Goal: Check status: Check status

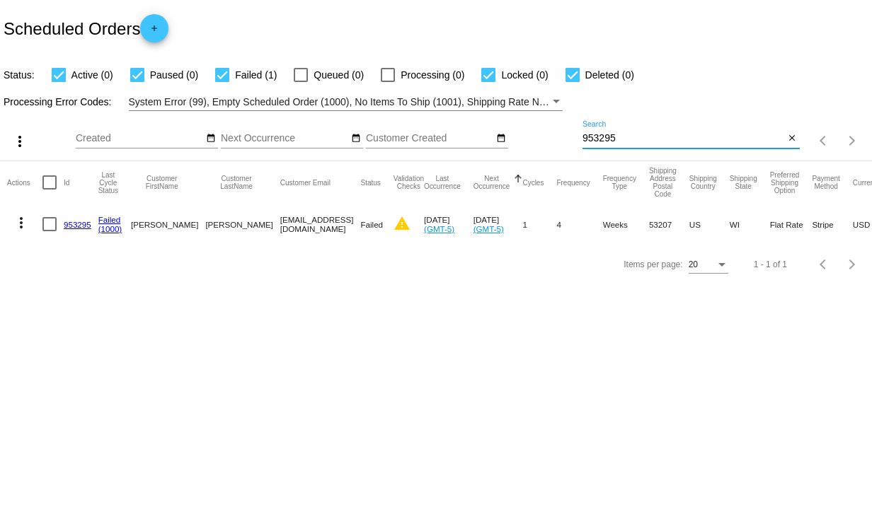
drag, startPoint x: 637, startPoint y: 139, endPoint x: 566, endPoint y: 141, distance: 71.5
click at [566, 141] on div "more_vert Sep Jan Feb Mar [DATE]" at bounding box center [436, 136] width 872 height 50
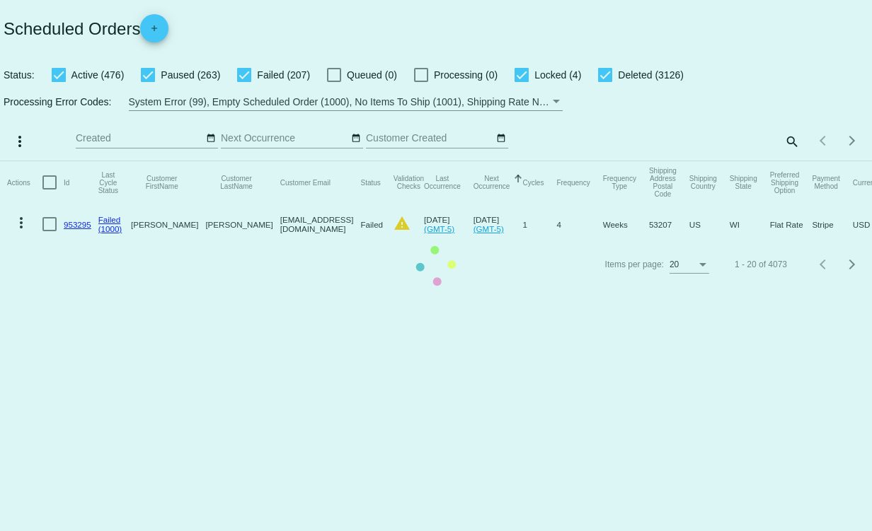
click at [790, 161] on mat-table "Actions Id Last Cycle Status Customer FirstName Customer LastName Customer Emai…" at bounding box center [436, 202] width 872 height 83
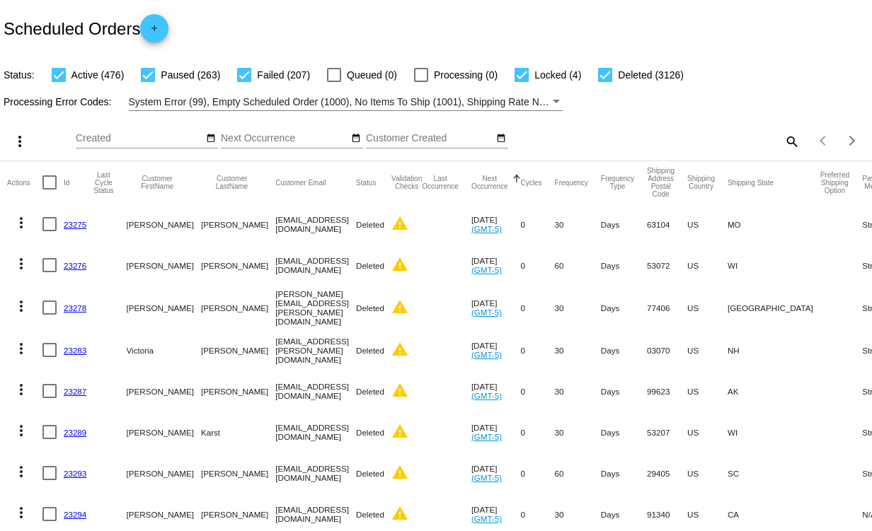
click at [782, 139] on mat-icon "search" at bounding box center [790, 141] width 17 height 22
click at [651, 139] on input "Search" at bounding box center [690, 138] width 217 height 11
paste input "slippery elm digestive support for dogs - 75g powder & microflora Plus 60 capsu…"
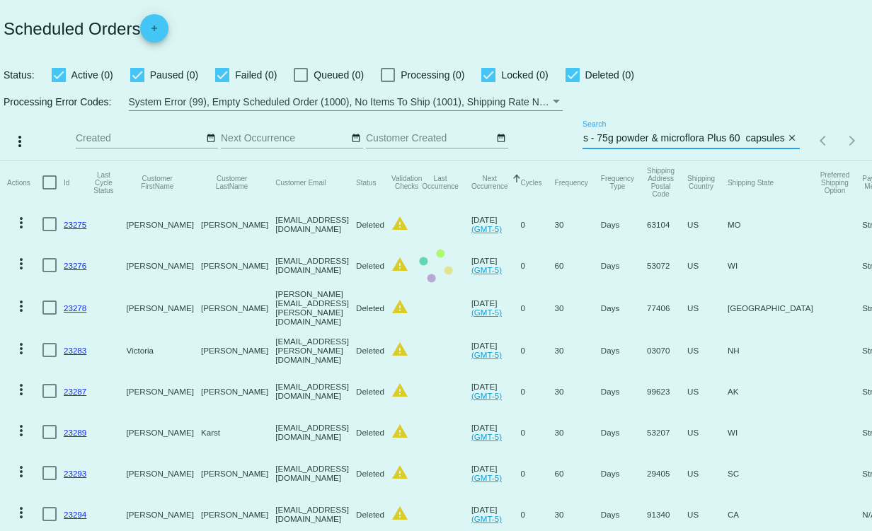
scroll to position [0, 163]
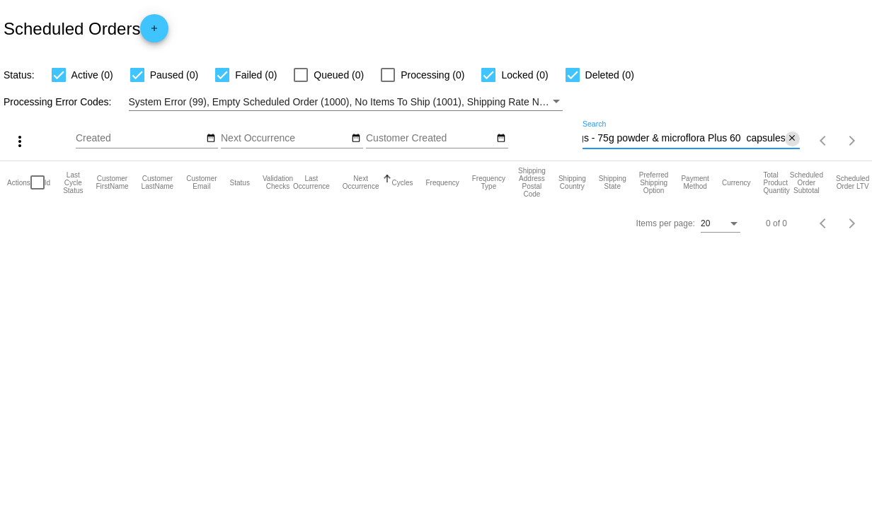
type input "slippery elm digestive support for dogs - 75g powder & microflora Plus 60 capsu…"
click at [787, 137] on mat-icon "close" at bounding box center [792, 138] width 10 height 11
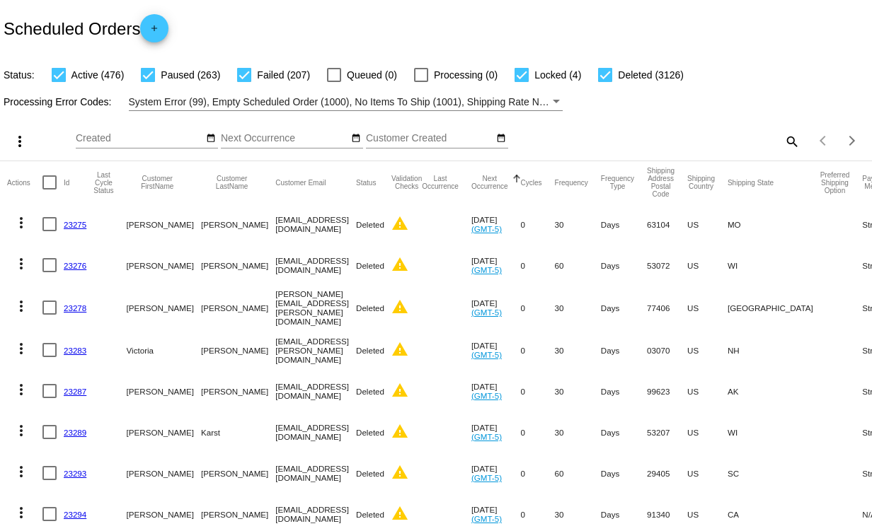
click at [782, 141] on mat-icon "search" at bounding box center [790, 141] width 17 height 22
click at [614, 141] on input "Search" at bounding box center [690, 138] width 217 height 11
paste input "[EMAIL_ADDRESS][DOMAIN_NAME]"
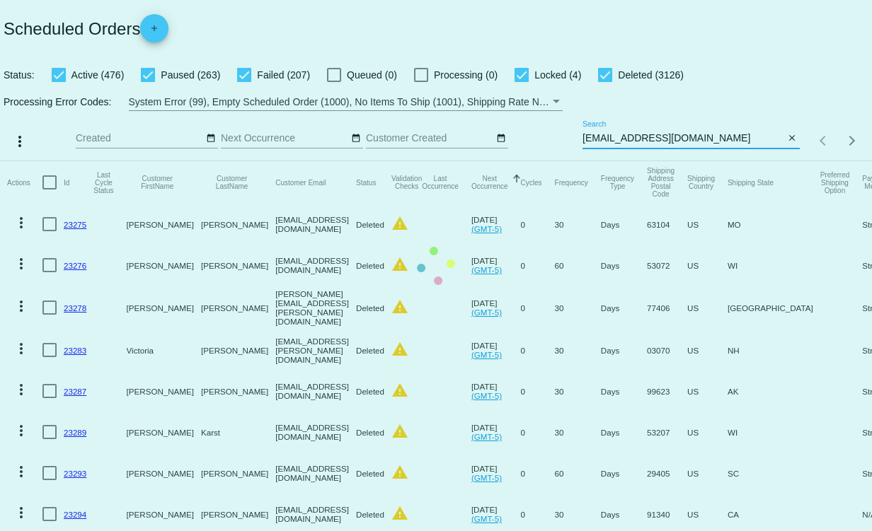
type input "[EMAIL_ADDRESS][DOMAIN_NAME]"
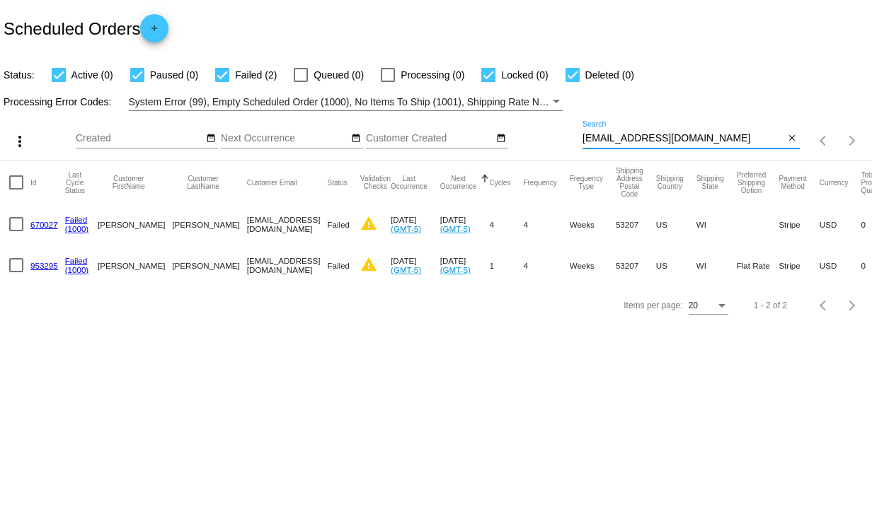
scroll to position [0, 26]
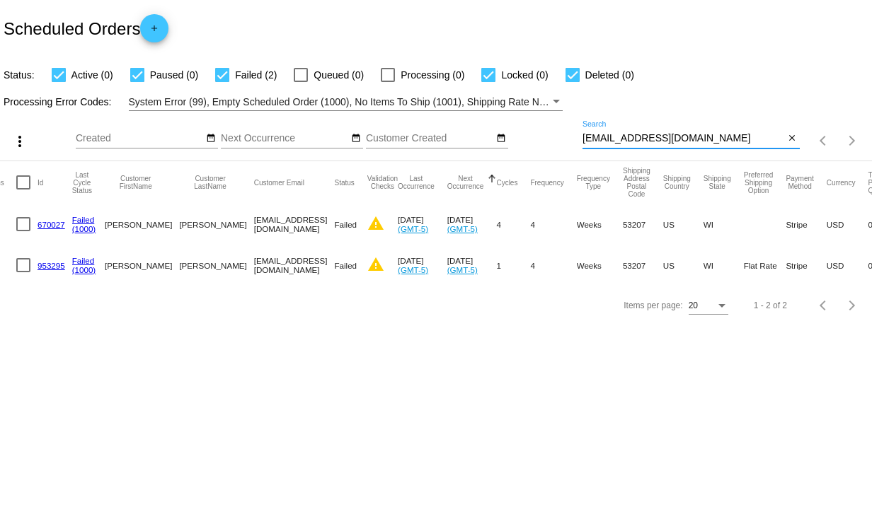
click at [45, 265] on link "953295" at bounding box center [51, 265] width 28 height 9
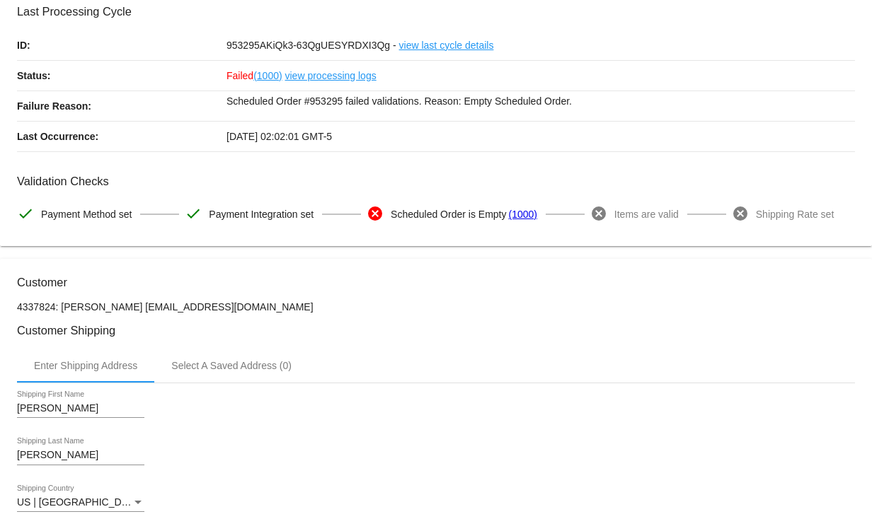
scroll to position [71, 0]
click at [451, 49] on link "view last cycle details" at bounding box center [446, 46] width 95 height 30
